Goal: Task Accomplishment & Management: Complete application form

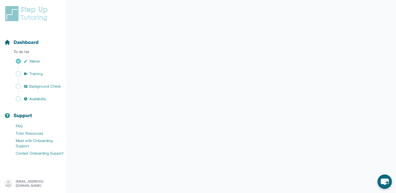
scroll to position [85, 0]
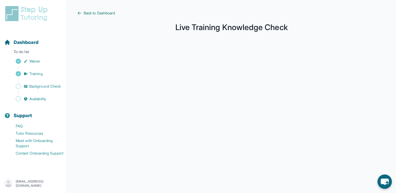
click at [101, 13] on span "Back to Dashboard" at bounding box center [99, 12] width 31 height 5
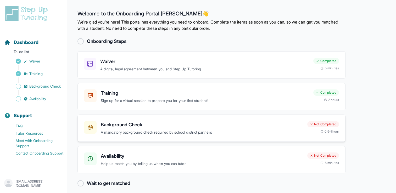
scroll to position [4, 0]
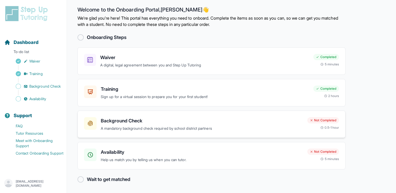
click at [202, 126] on p "A mandatory background check required by school district partners" at bounding box center [202, 129] width 202 height 6
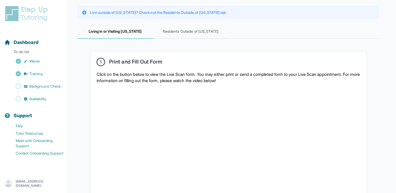
scroll to position [55, 0]
click at [193, 29] on span "Residents Outside of California" at bounding box center [190, 31] width 75 height 14
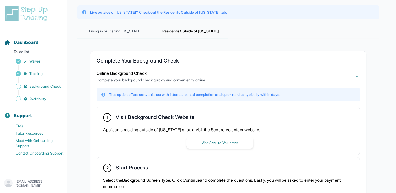
click at [131, 30] on span "Living in or Visiting California" at bounding box center [114, 31] width 75 height 14
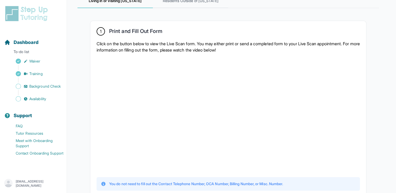
scroll to position [0, 0]
